Goal: Find specific page/section: Find specific page/section

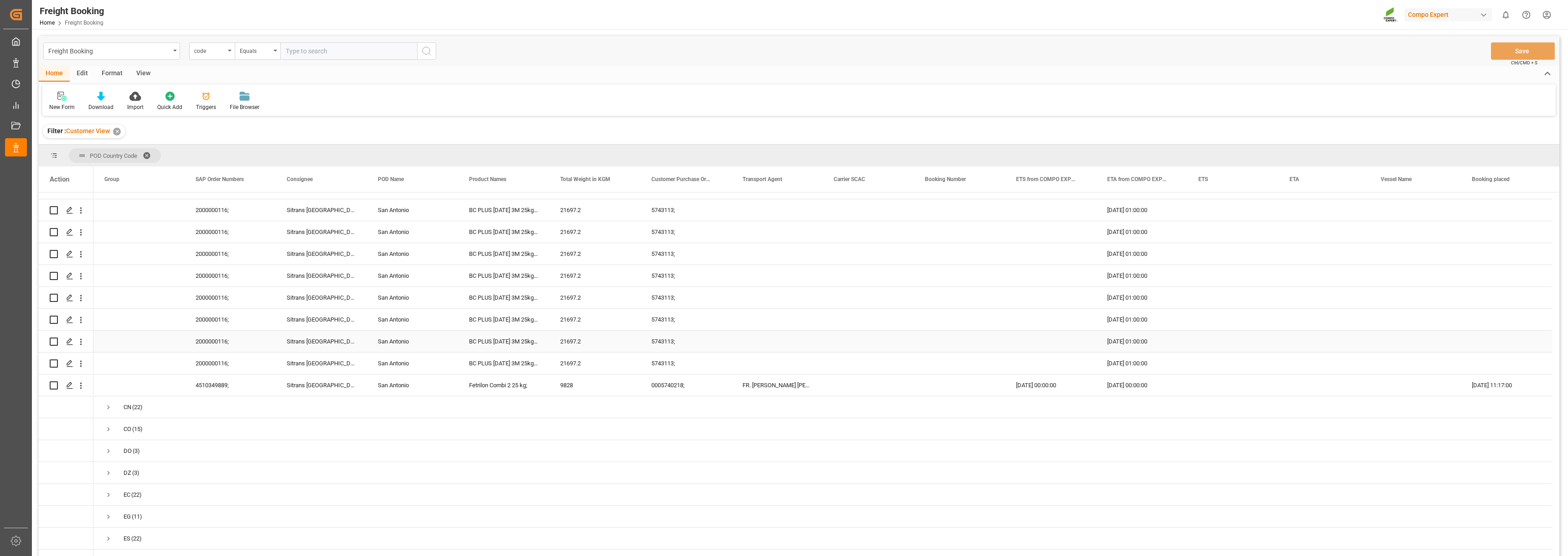
scroll to position [1094, 0]
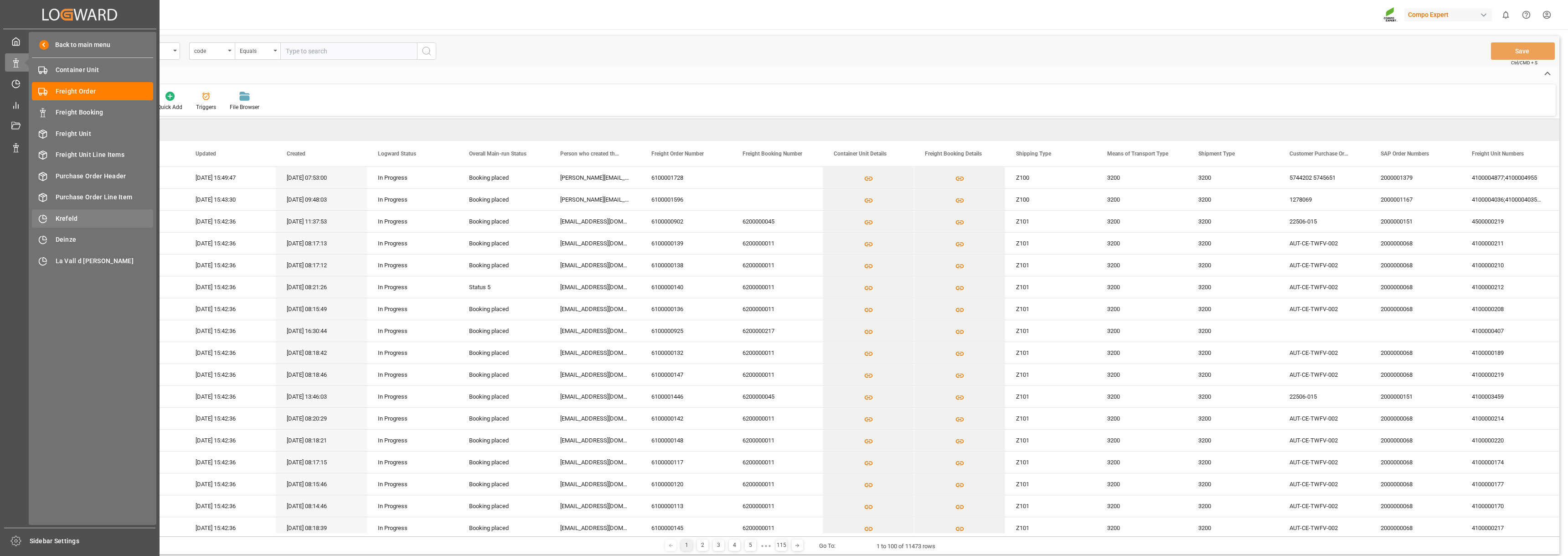
click at [67, 214] on span "Krefeld" at bounding box center [104, 219] width 98 height 10
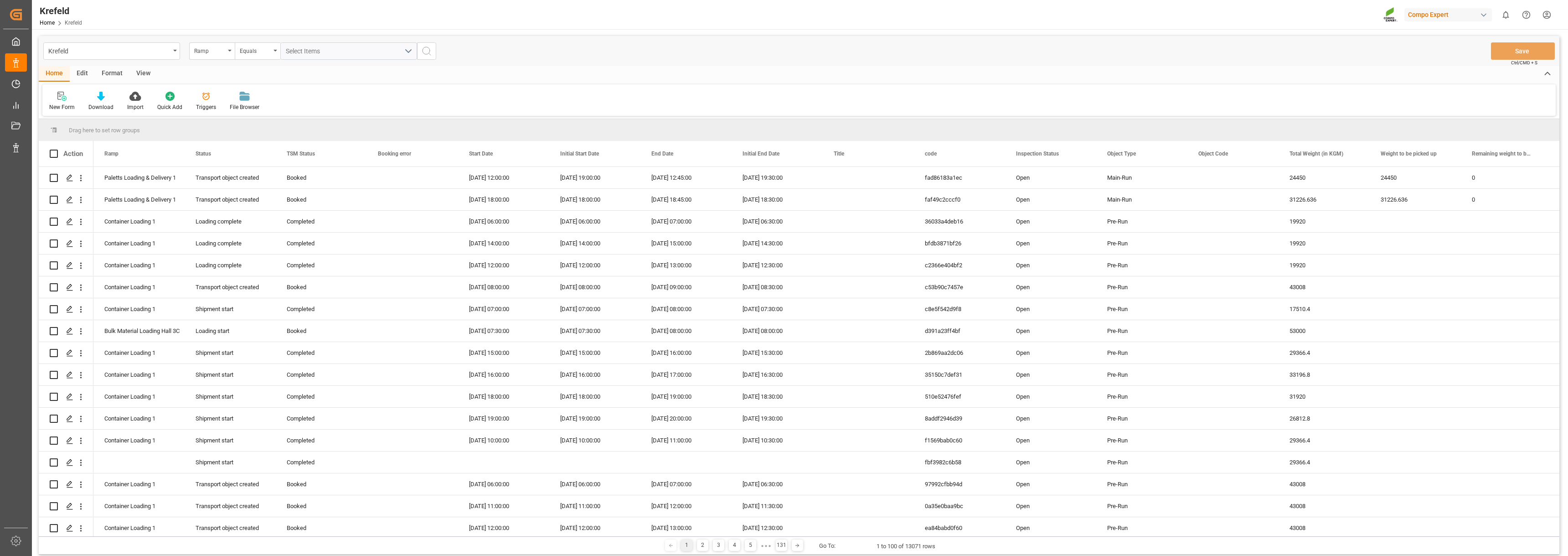
click at [115, 72] on div "Format" at bounding box center [112, 74] width 35 height 15
click at [60, 102] on div "Filter Rows" at bounding box center [63, 101] width 41 height 20
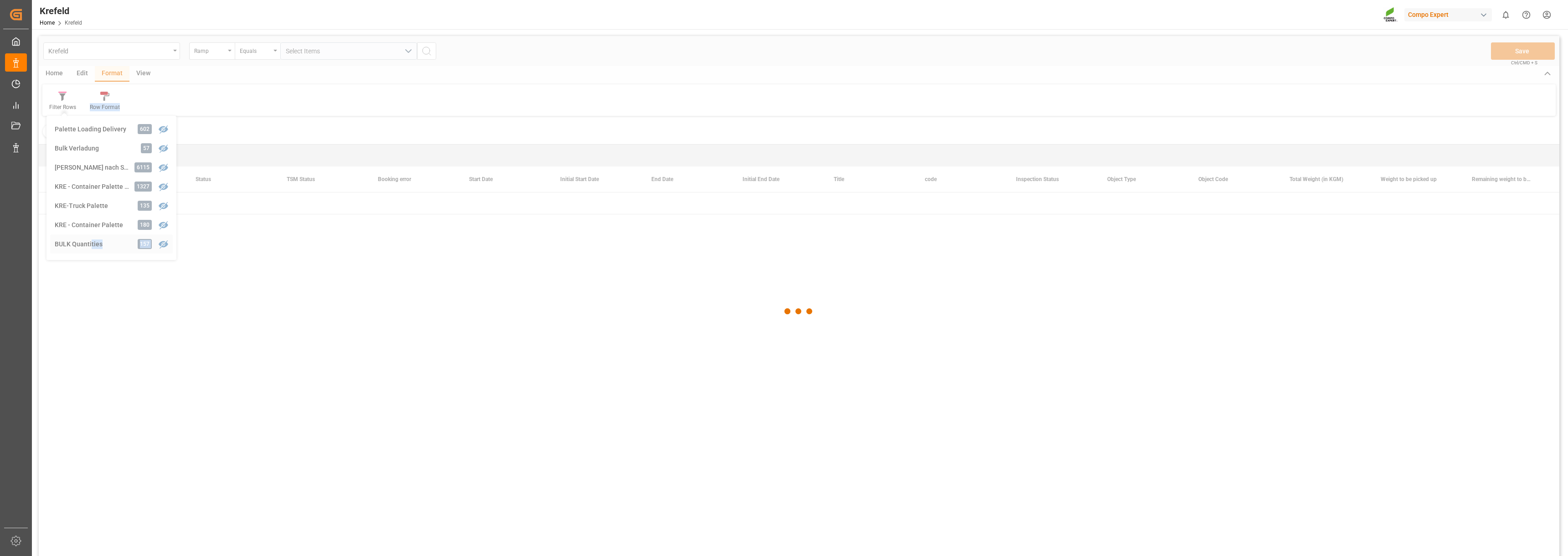
click at [92, 241] on div "Krefeld Ramp Equals Select Items Save Ctrl/CMD + S Home Edit Format View Filter…" at bounding box center [799, 308] width 1521 height 544
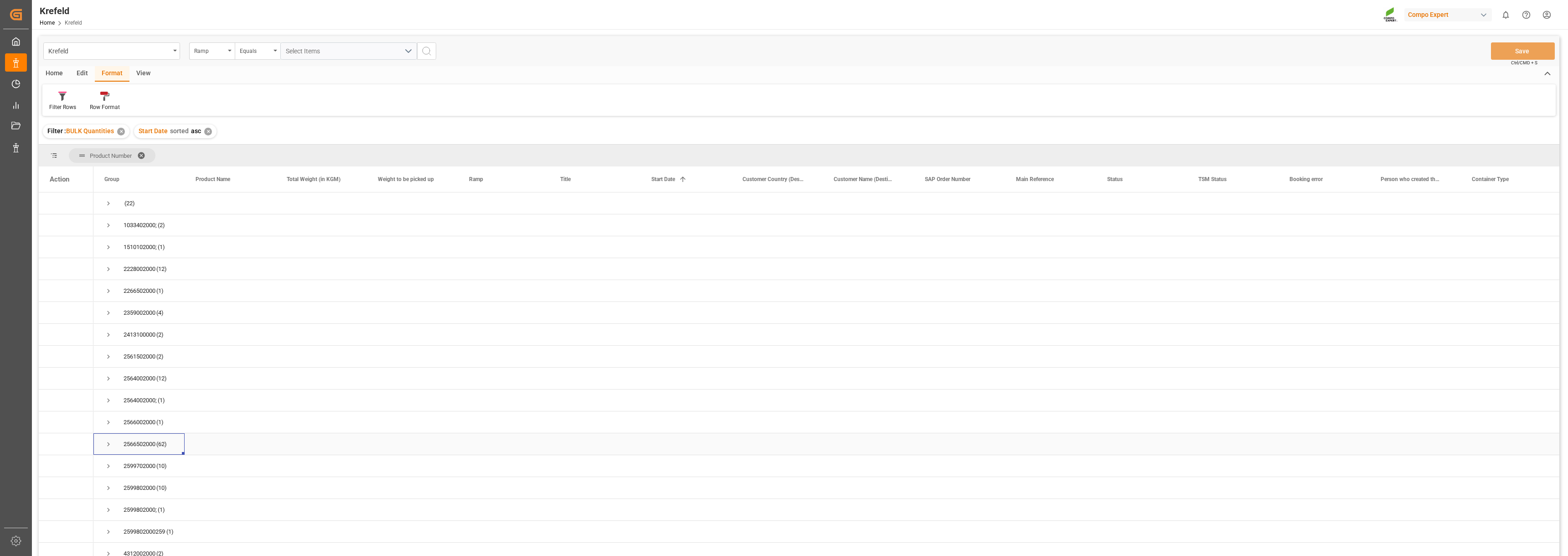
click at [107, 442] on span "Press SPACE to select this row." at bounding box center [108, 444] width 8 height 8
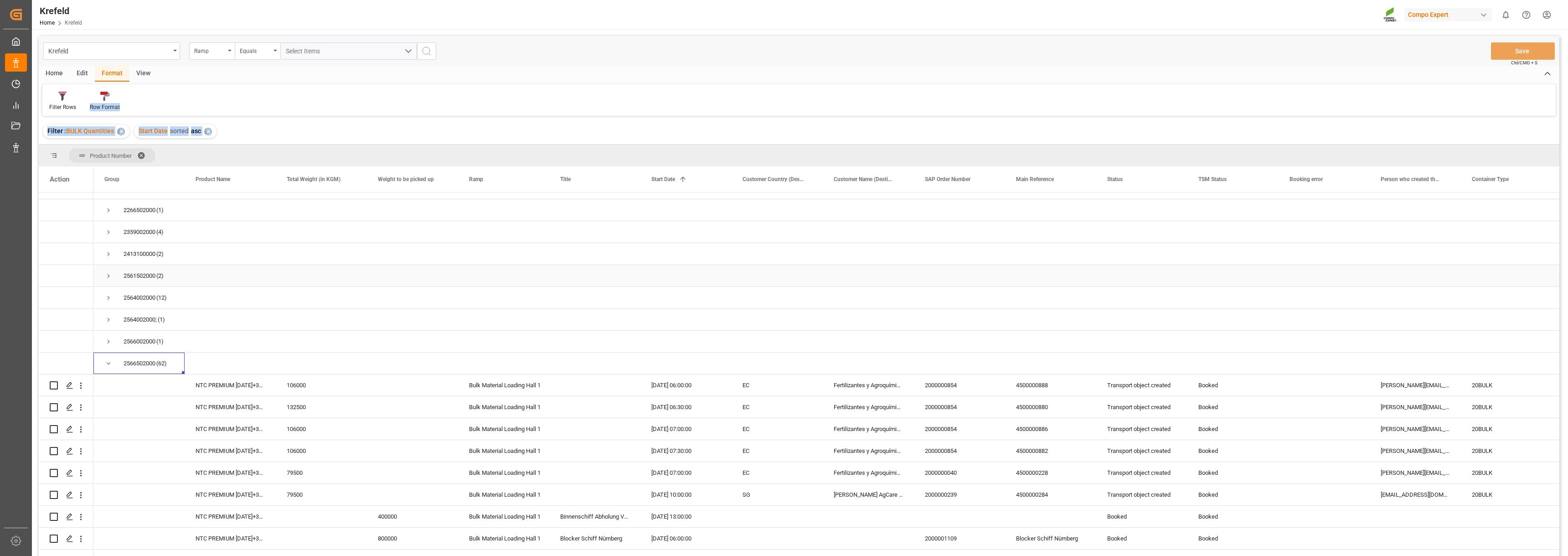
scroll to position [91, 0]
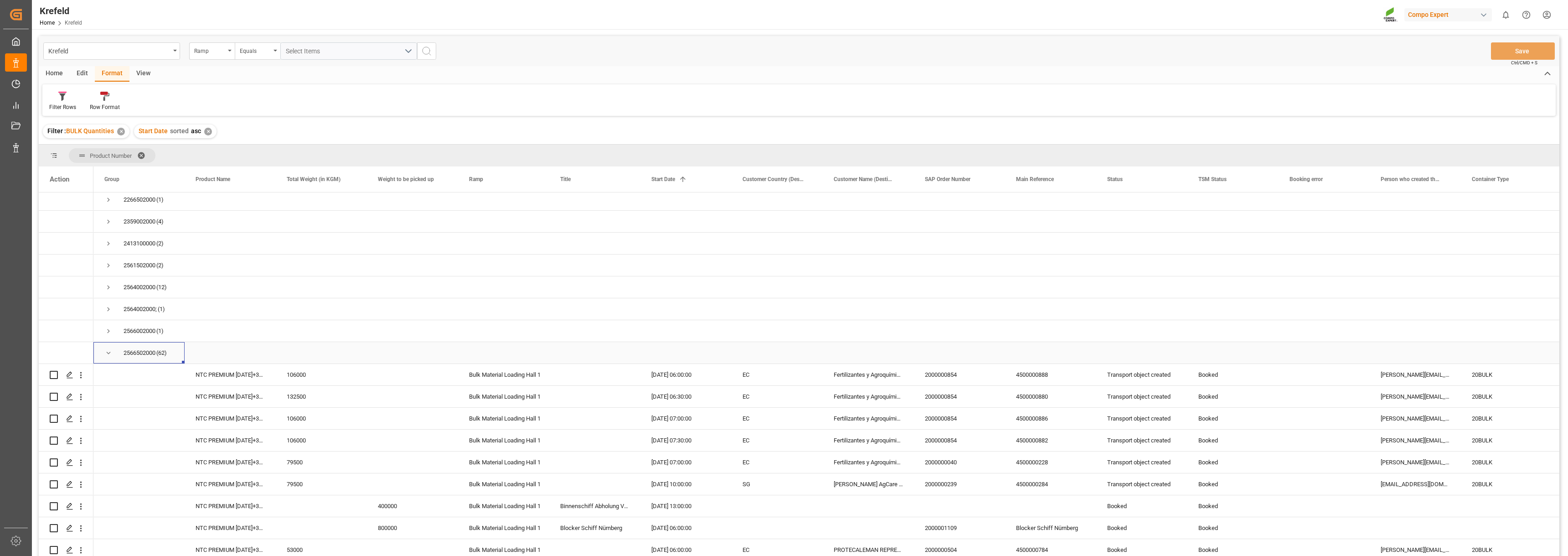
click at [104, 354] on span "Press SPACE to select this row." at bounding box center [108, 353] width 8 height 8
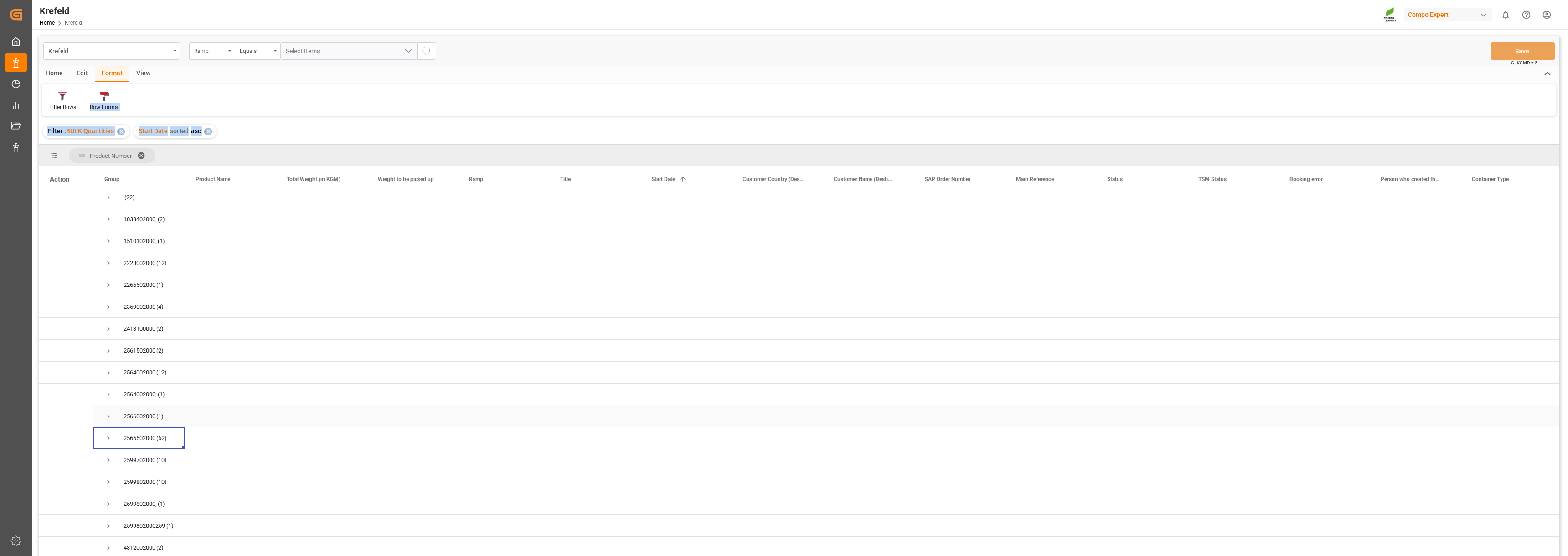
scroll to position [9, 0]
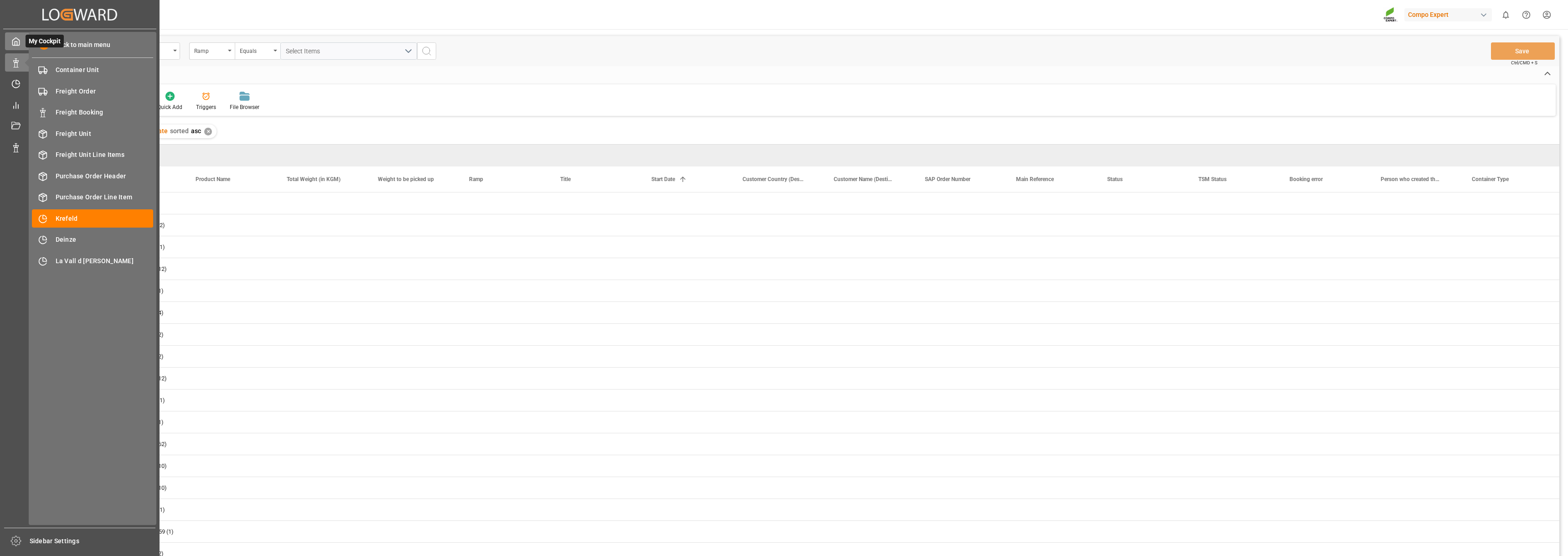
click at [16, 39] on icon at bounding box center [16, 41] width 9 height 9
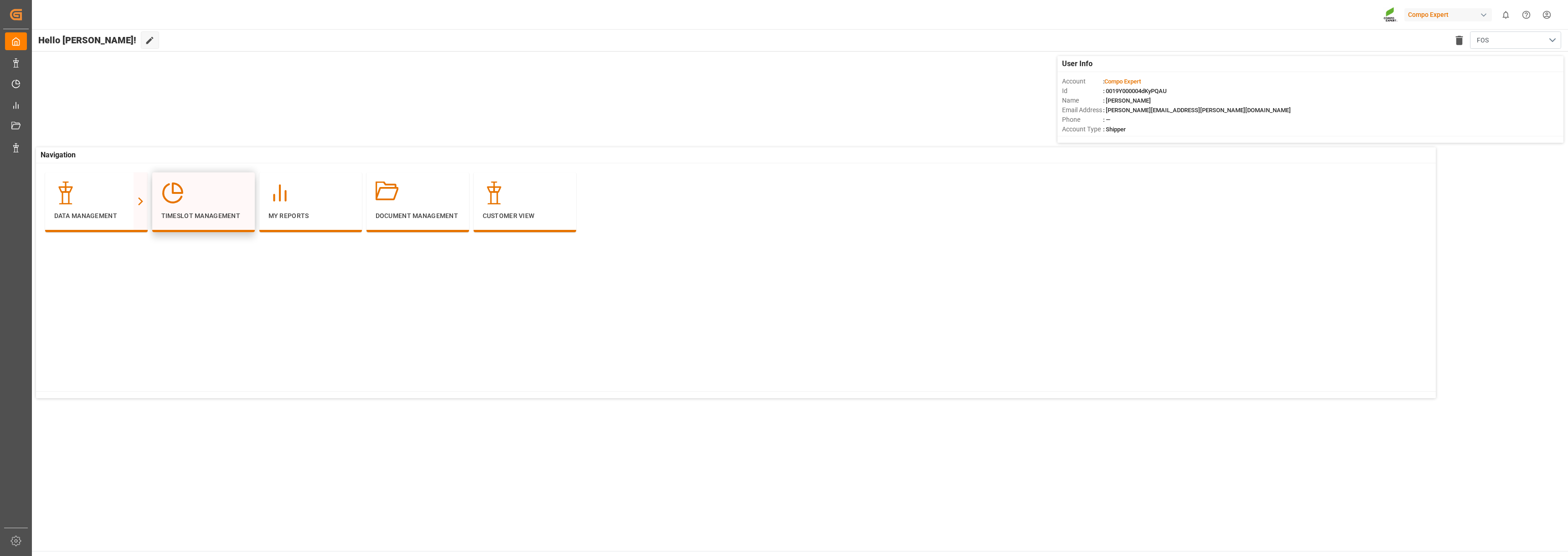
click at [197, 197] on div at bounding box center [203, 192] width 85 height 23
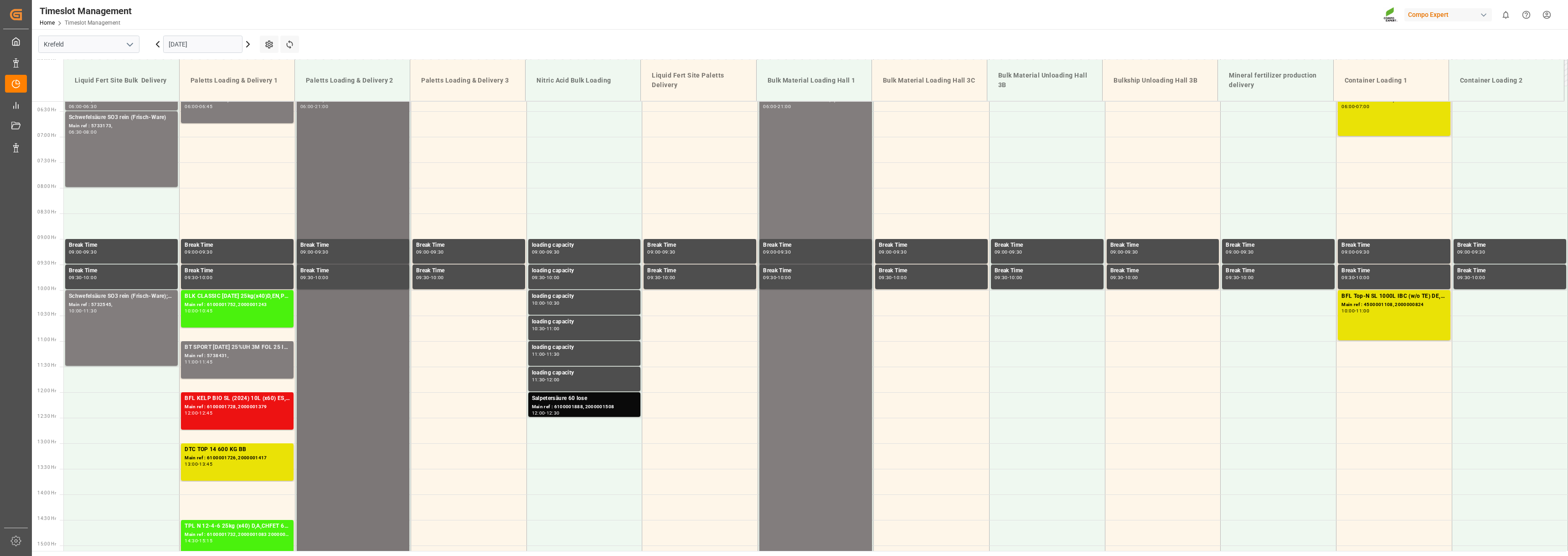
scroll to position [314, 0]
